Goal: Transaction & Acquisition: Download file/media

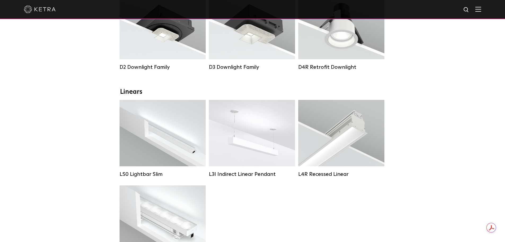
scroll to position [133, 0]
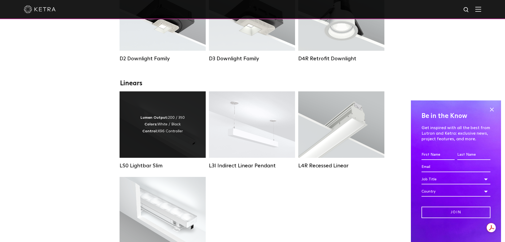
click at [181, 135] on div "Lumen Output: 200 / 350 Colors: White / Black Control: X96 Controller" at bounding box center [163, 124] width 44 height 20
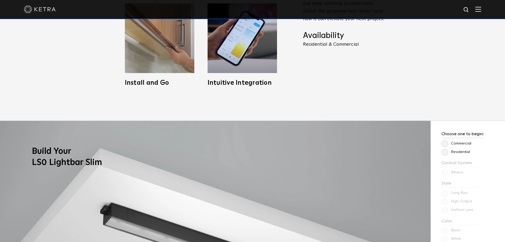
scroll to position [371, 0]
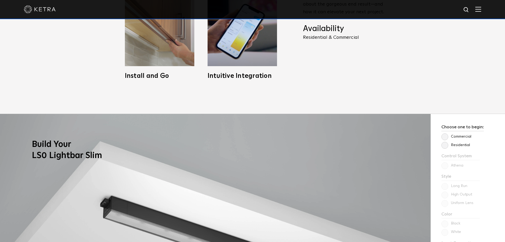
click at [444, 145] on label "Residential" at bounding box center [456, 145] width 29 height 5
click at [0, 0] on input "Residential" at bounding box center [0, 0] width 0 height 0
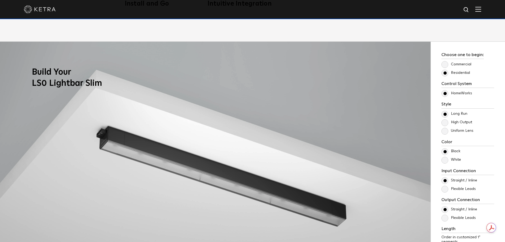
scroll to position [451, 0]
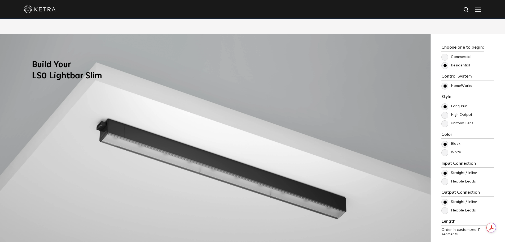
click at [445, 153] on label "White" at bounding box center [452, 152] width 20 height 5
click at [0, 0] on input "White" at bounding box center [0, 0] width 0 height 0
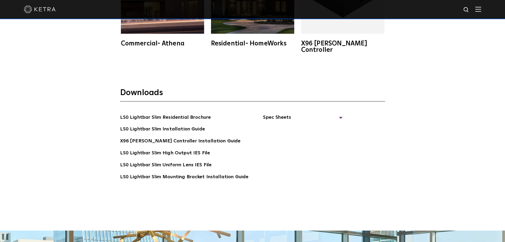
scroll to position [1088, 0]
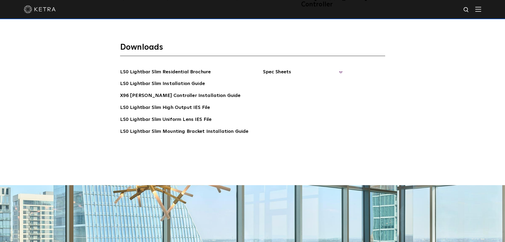
click at [275, 69] on span "Spec Sheets" at bounding box center [303, 74] width 80 height 12
click at [322, 80] on link "LS0 Lightbar Slim Spec Sheet" at bounding box center [304, 84] width 68 height 8
